Goal: Task Accomplishment & Management: Manage account settings

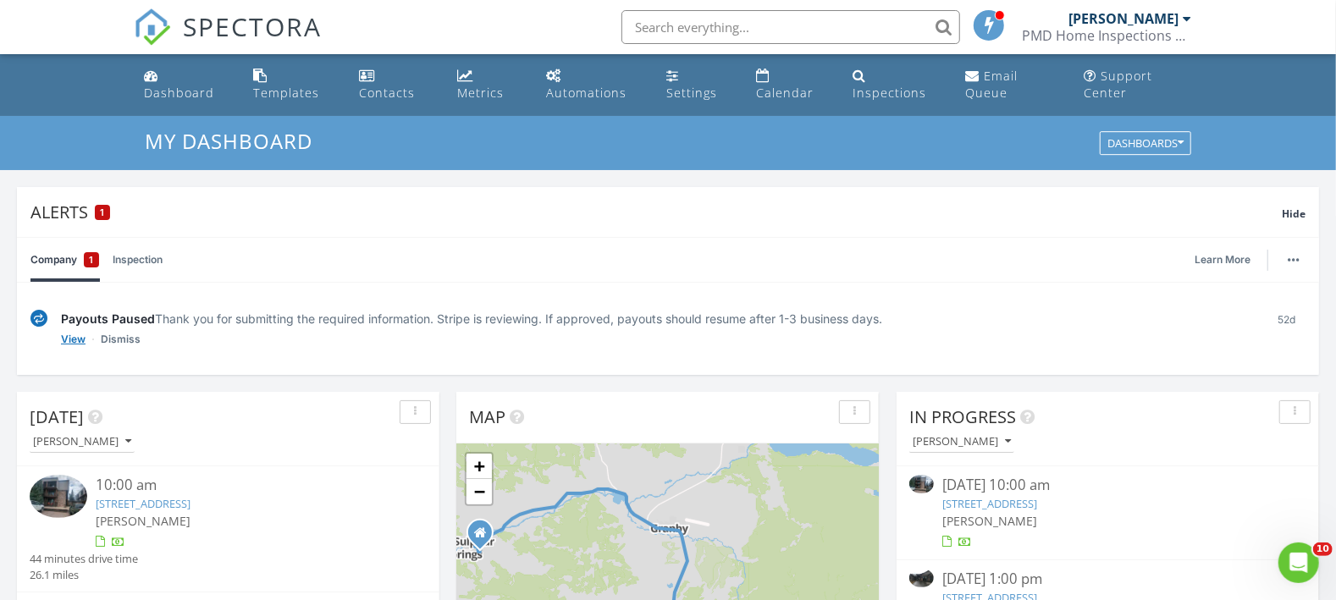
click at [79, 340] on link "View" at bounding box center [73, 339] width 25 height 17
click at [784, 86] on link "Calendar" at bounding box center [791, 85] width 84 height 48
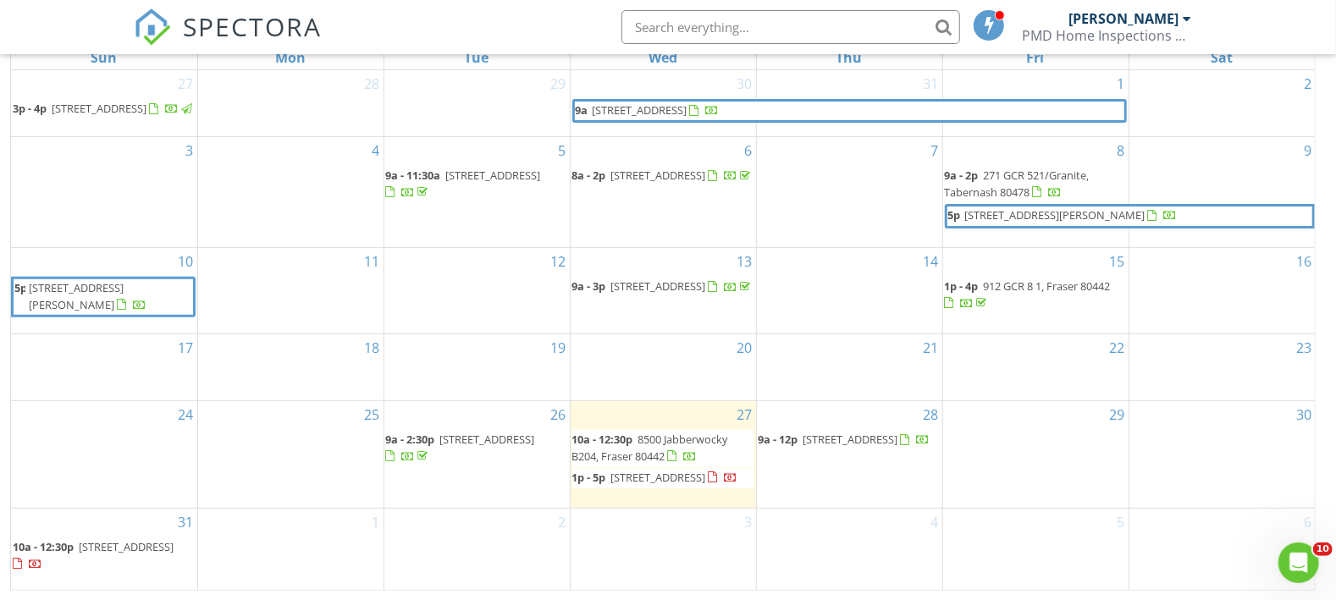
click at [824, 439] on span "490 Kings Crossing Rd 631 - 633, Winter Park 80482" at bounding box center [850, 439] width 95 height 15
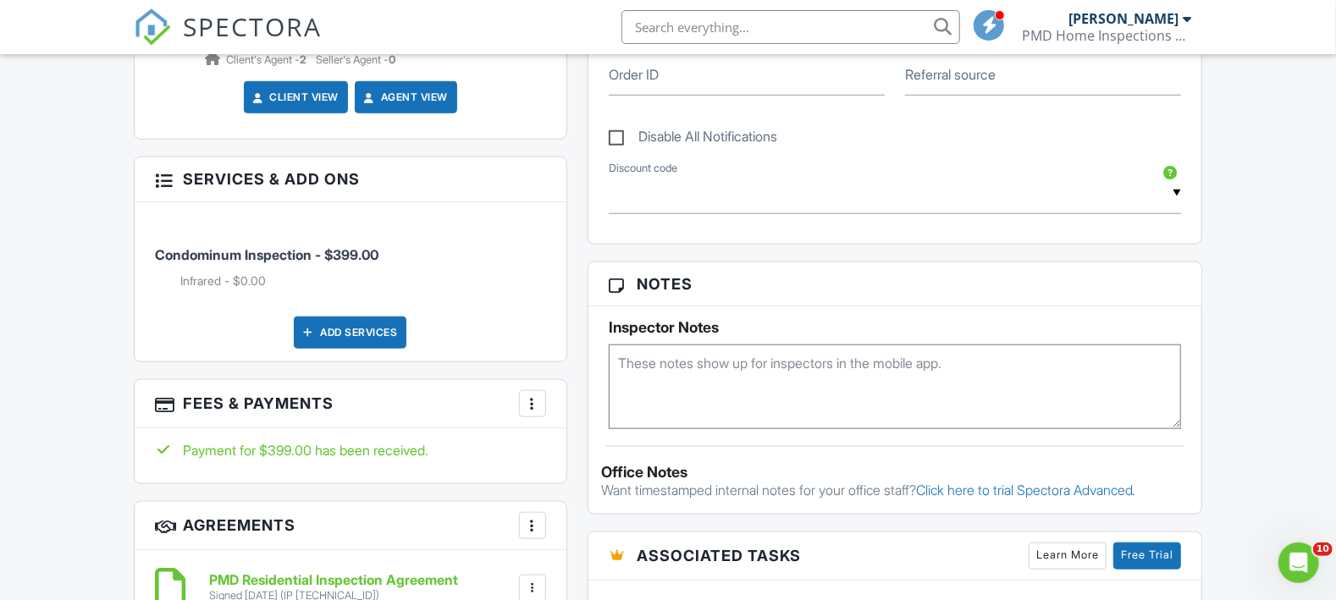
click at [683, 375] on textarea at bounding box center [895, 387] width 572 height 85
paste textarea "3*468677"
click at [618, 358] on textarea "3*468677" at bounding box center [895, 387] width 572 height 85
type textarea "Door Code - 3*468677"
